Goal: Task Accomplishment & Management: Manage account settings

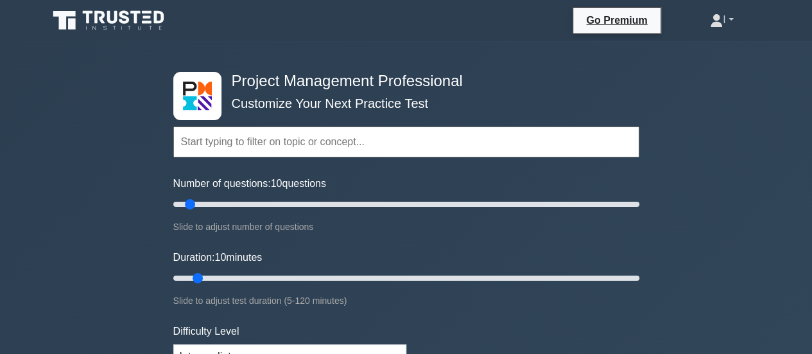
click at [735, 14] on link "I" at bounding box center [721, 20] width 85 height 26
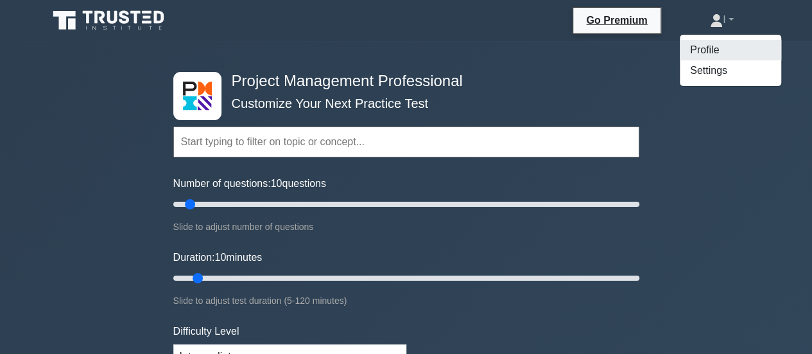
click at [704, 53] on link "Profile" at bounding box center [730, 50] width 101 height 21
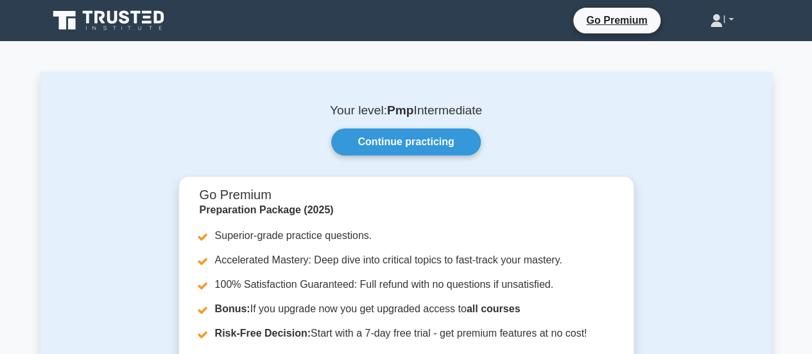
click at [710, 22] on icon at bounding box center [716, 20] width 13 height 13
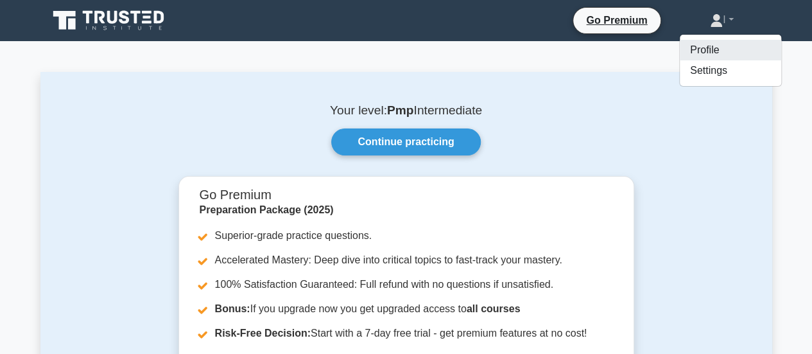
click at [699, 55] on link "Profile" at bounding box center [730, 50] width 101 height 21
